Goal: Information Seeking & Learning: Learn about a topic

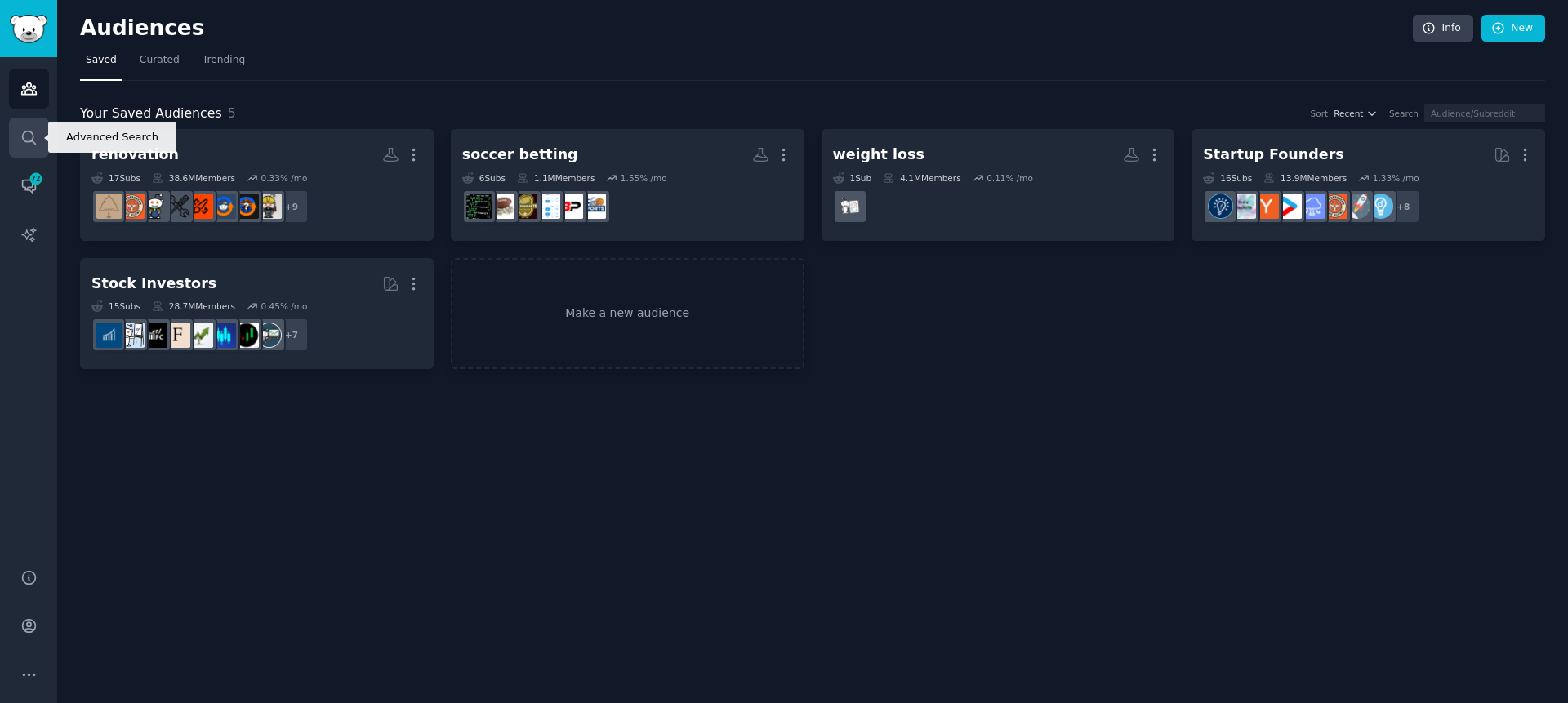
click at [32, 138] on icon "Sidebar" at bounding box center [29, 137] width 18 height 18
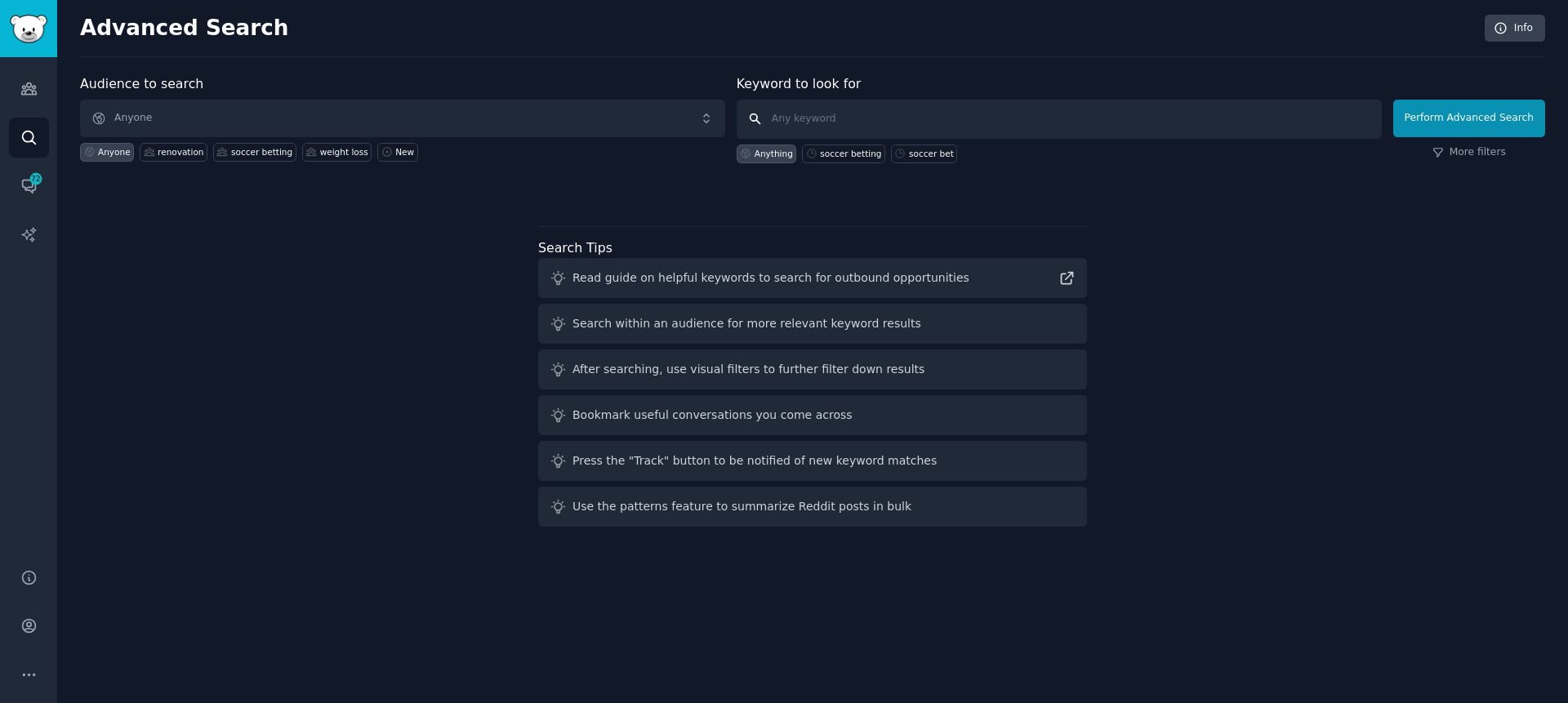
click at [830, 114] on input "text" at bounding box center [1059, 119] width 645 height 40
type input "ear ringing"
click button "Perform Advanced Search" at bounding box center [1469, 118] width 152 height 38
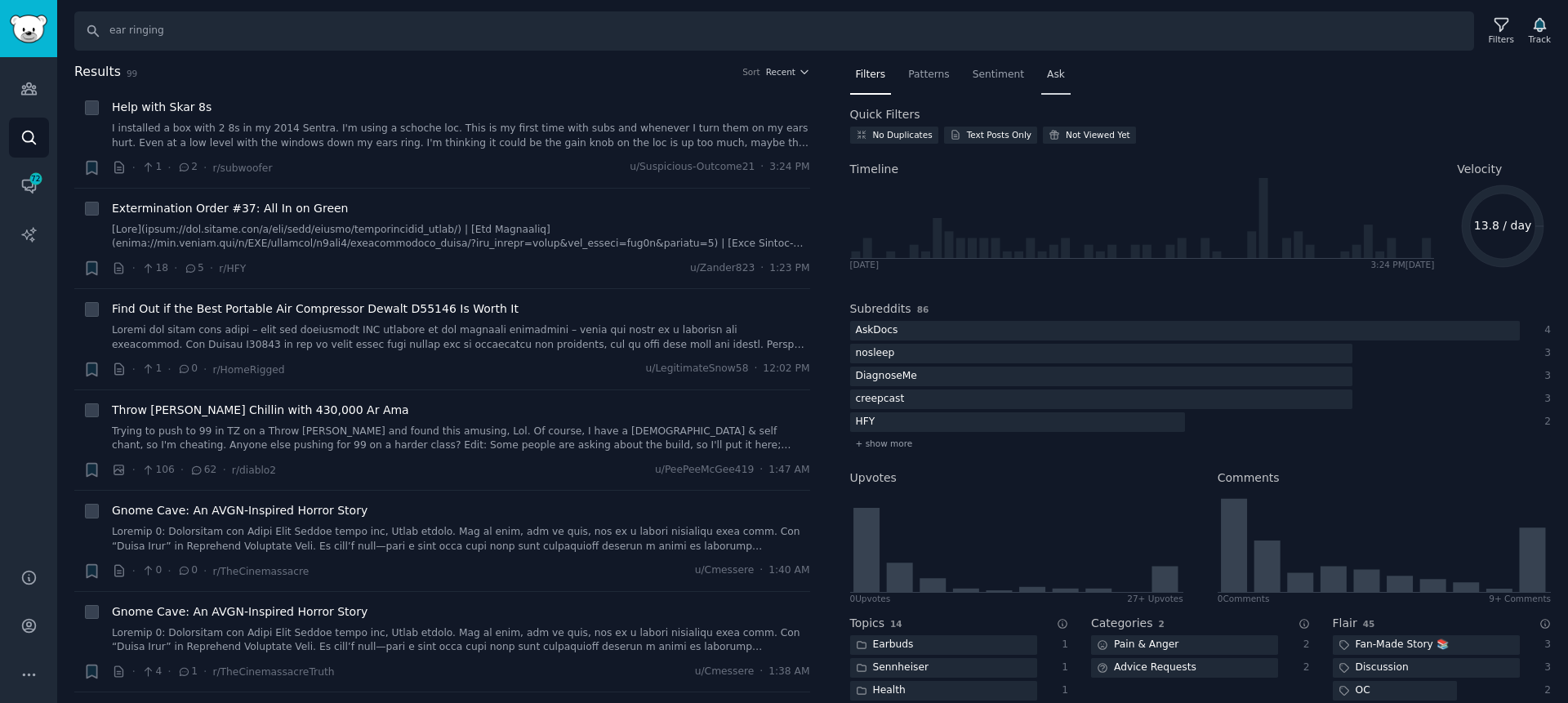
click at [1063, 76] on div "Ask" at bounding box center [1056, 78] width 29 height 33
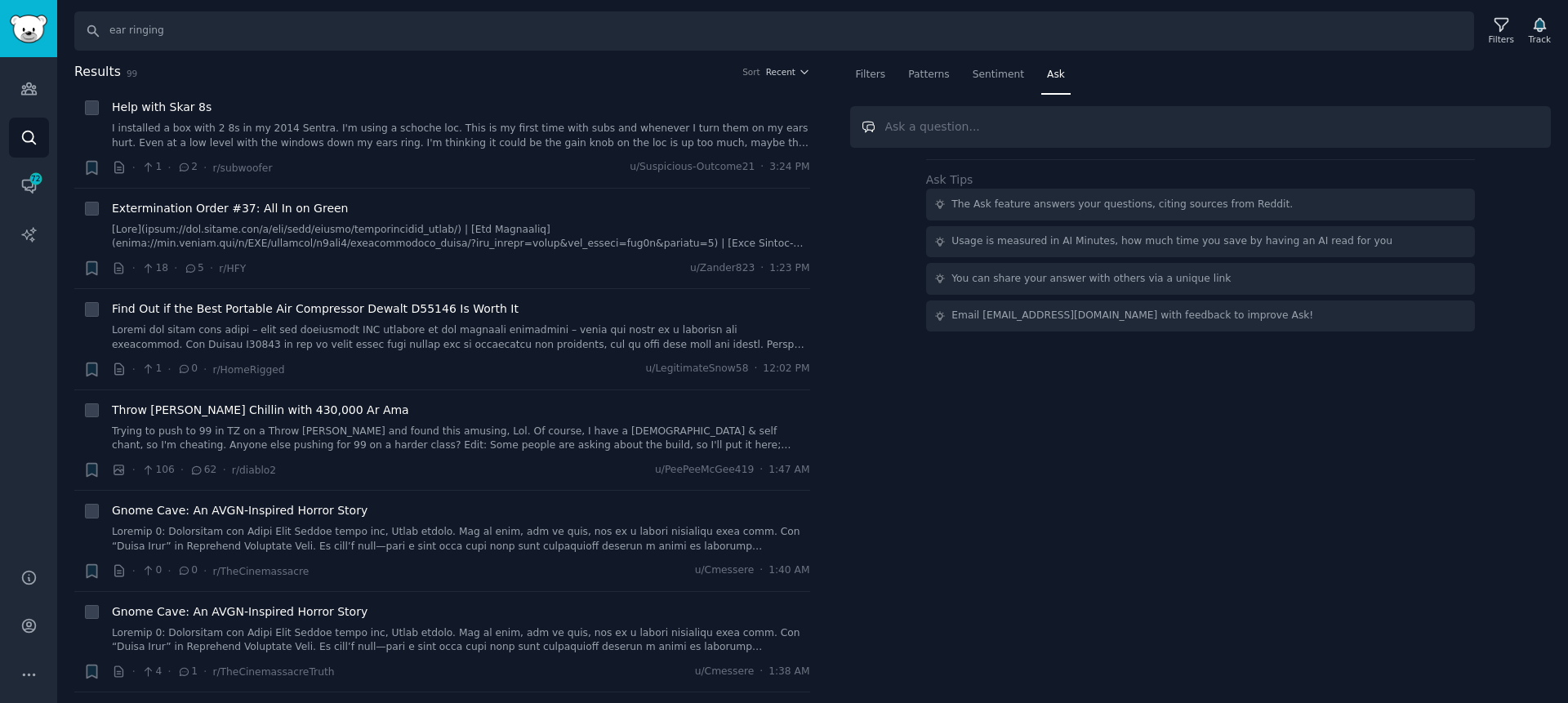
click at [1032, 119] on input "text" at bounding box center [1201, 126] width 701 height 41
paste input "Root Cause of Ear Ringing"
type input "Root Cause of Ear Ringing"
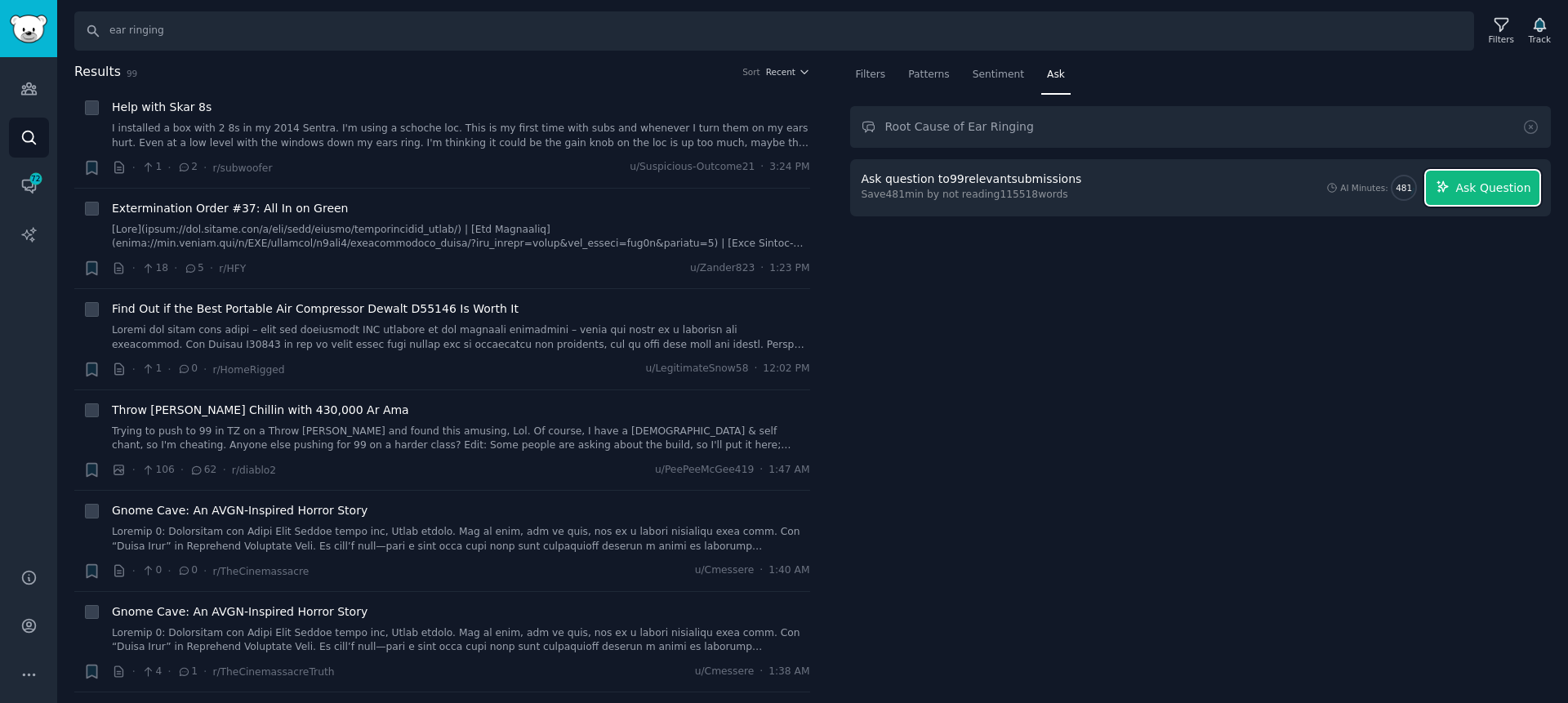
click at [1460, 186] on span "Ask Question" at bounding box center [1493, 188] width 76 height 18
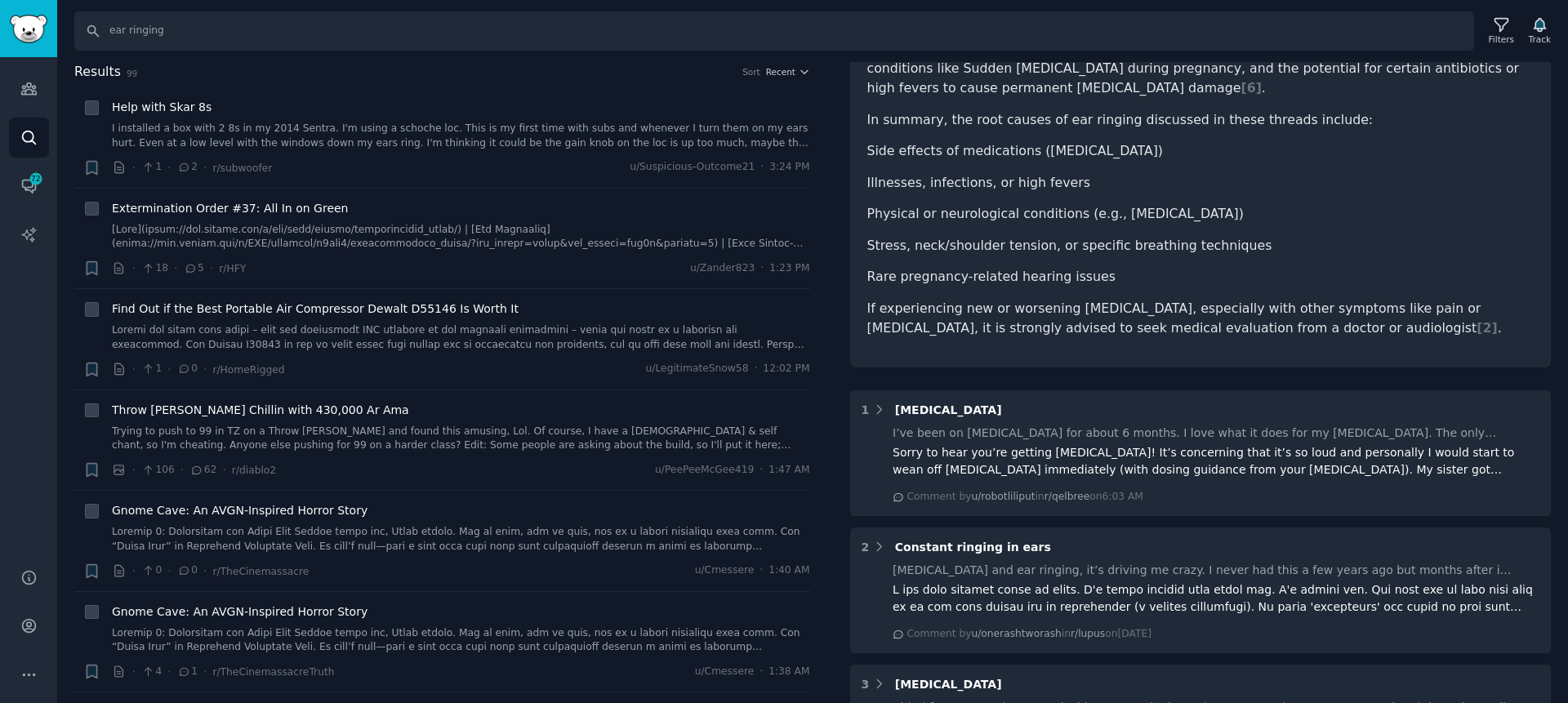
scroll to position [420, 0]
